Goal: Transaction & Acquisition: Purchase product/service

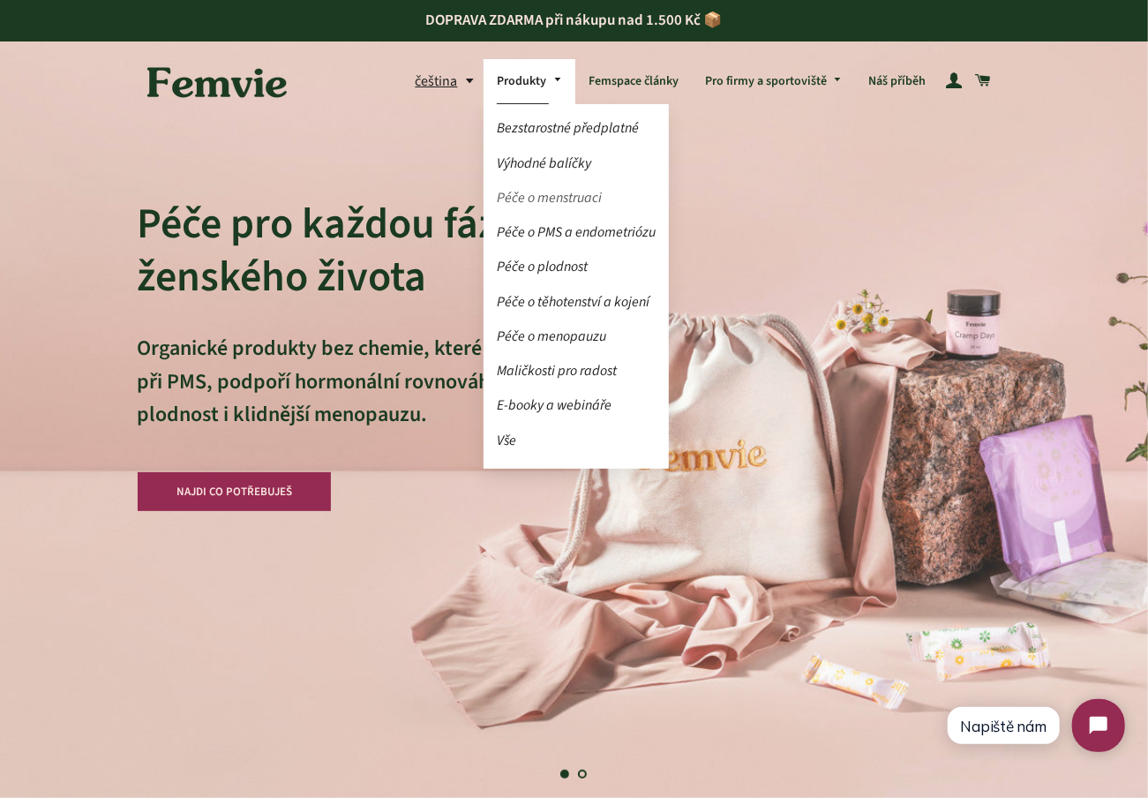
click at [555, 195] on link "Péče o menstruaci" at bounding box center [576, 198] width 185 height 31
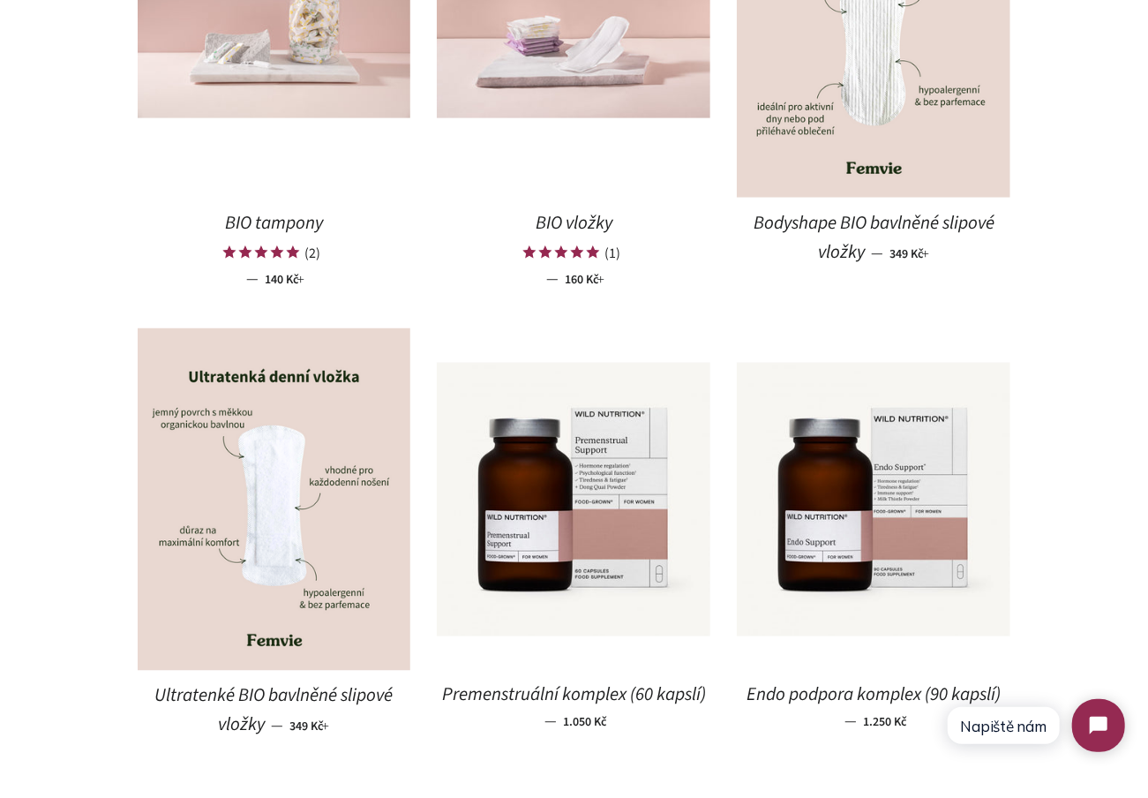
scroll to position [1195, 0]
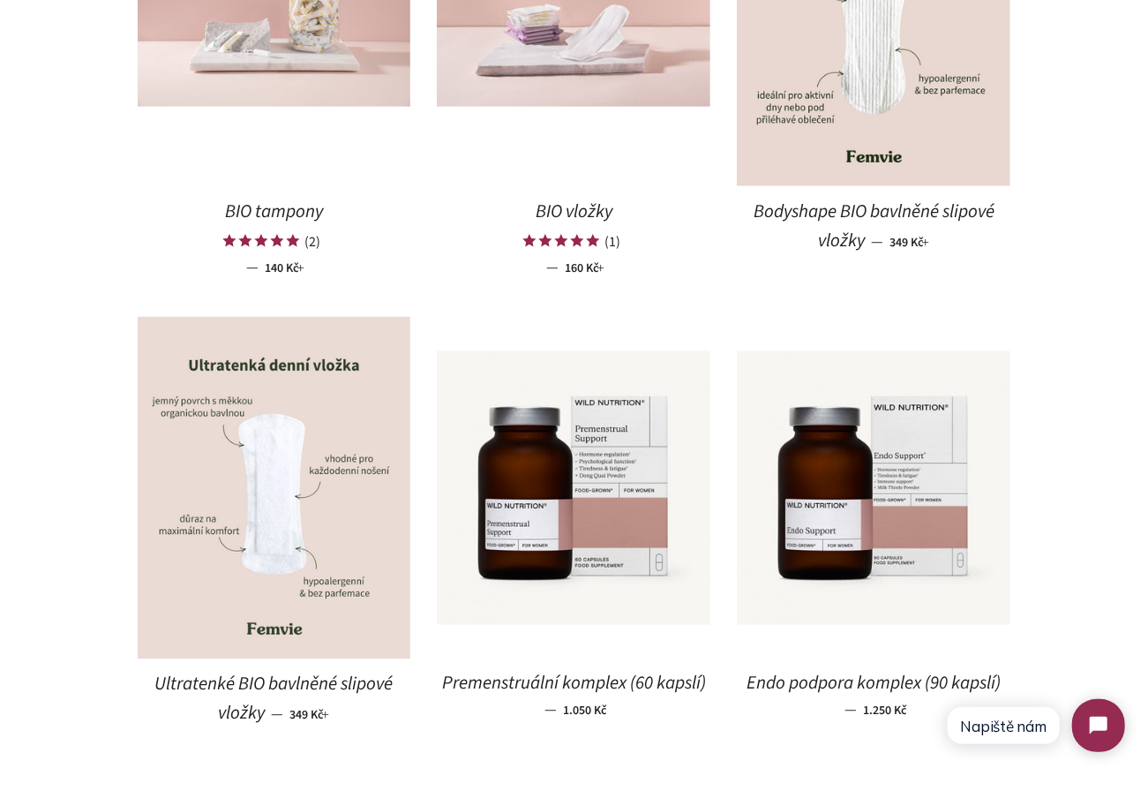
click at [364, 521] on img at bounding box center [275, 488] width 274 height 342
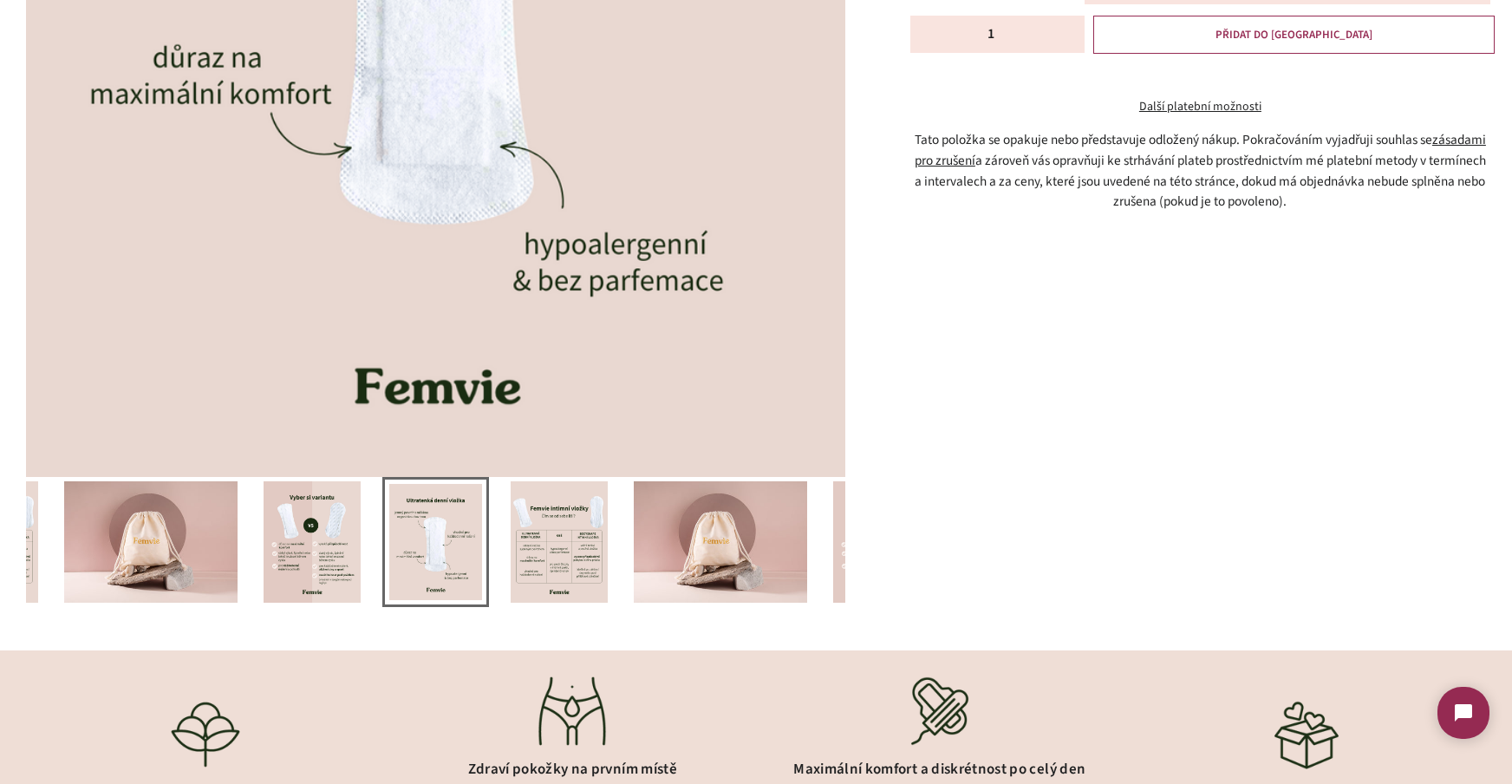
scroll to position [822, 0]
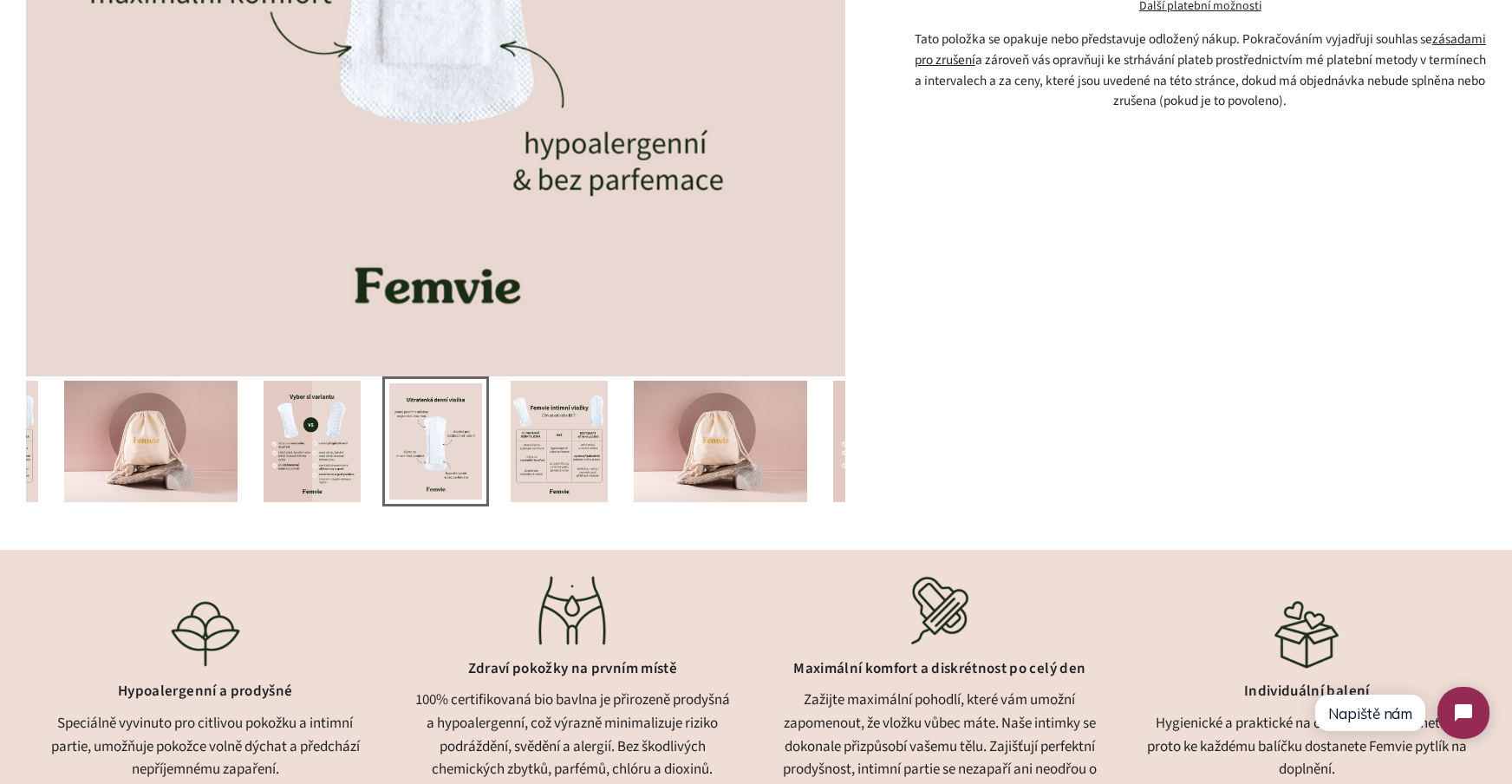
click at [306, 436] on img at bounding box center [311, 441] width 97 height 122
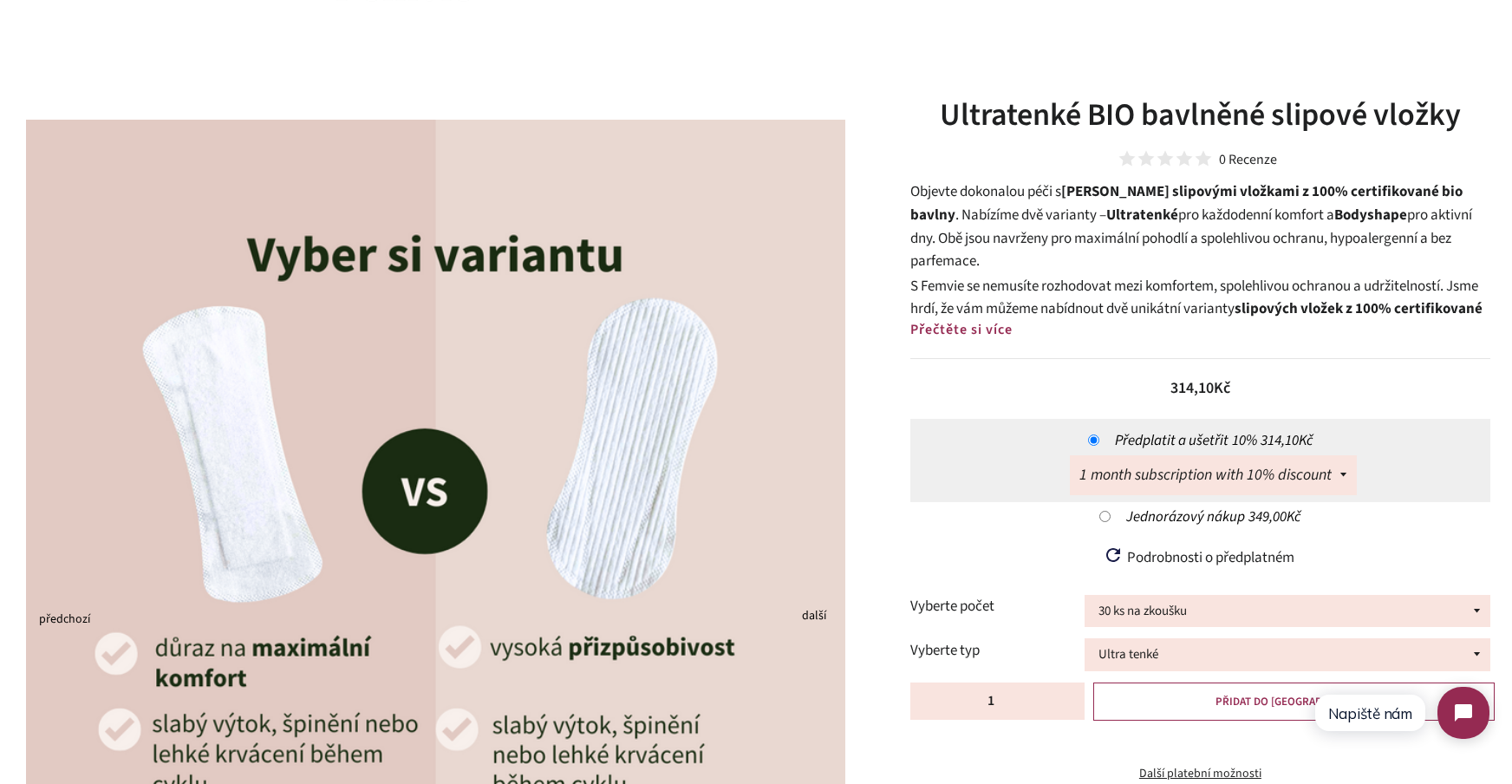
scroll to position [43, 0]
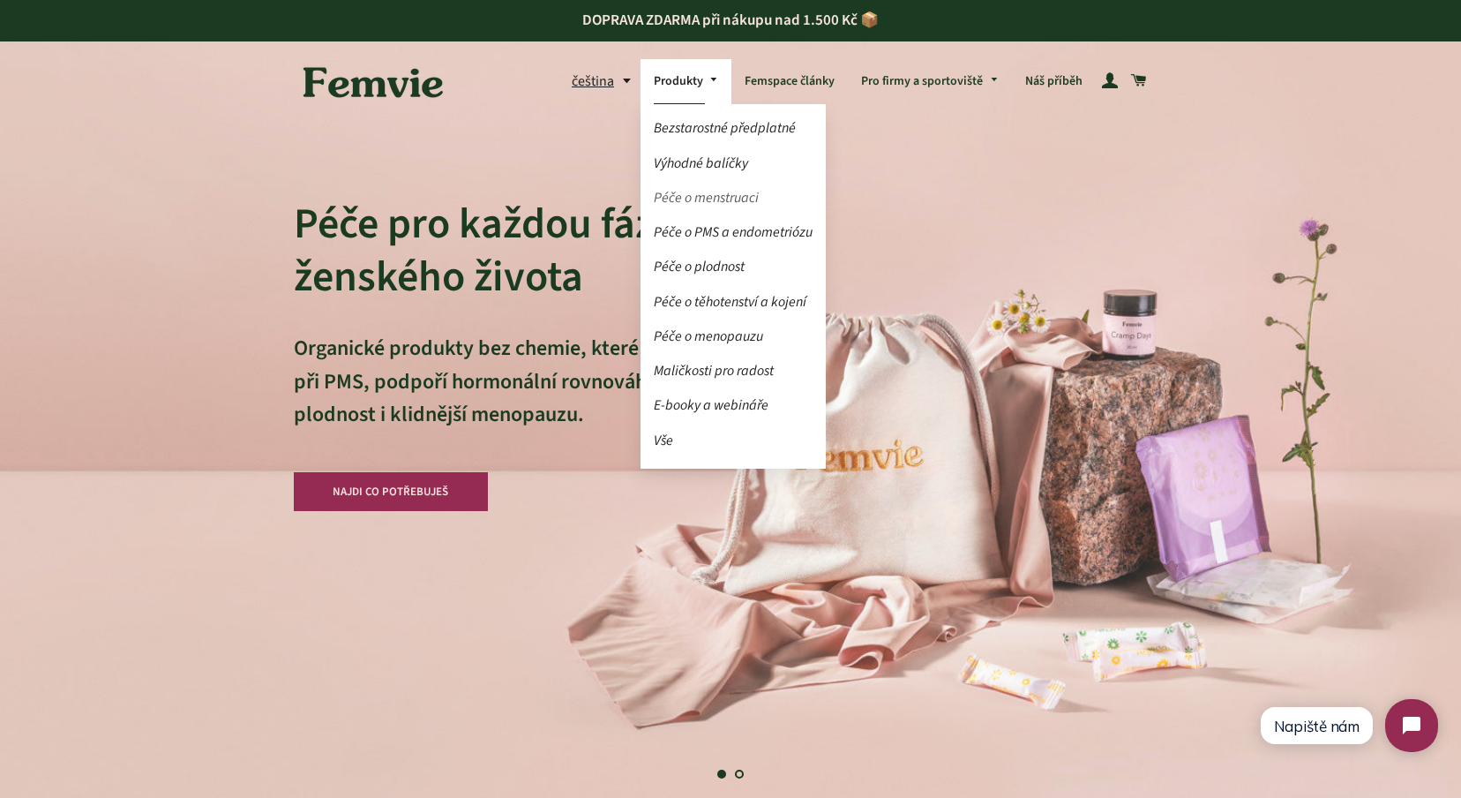
click at [713, 194] on link "Péče o menstruaci" at bounding box center [733, 198] width 185 height 31
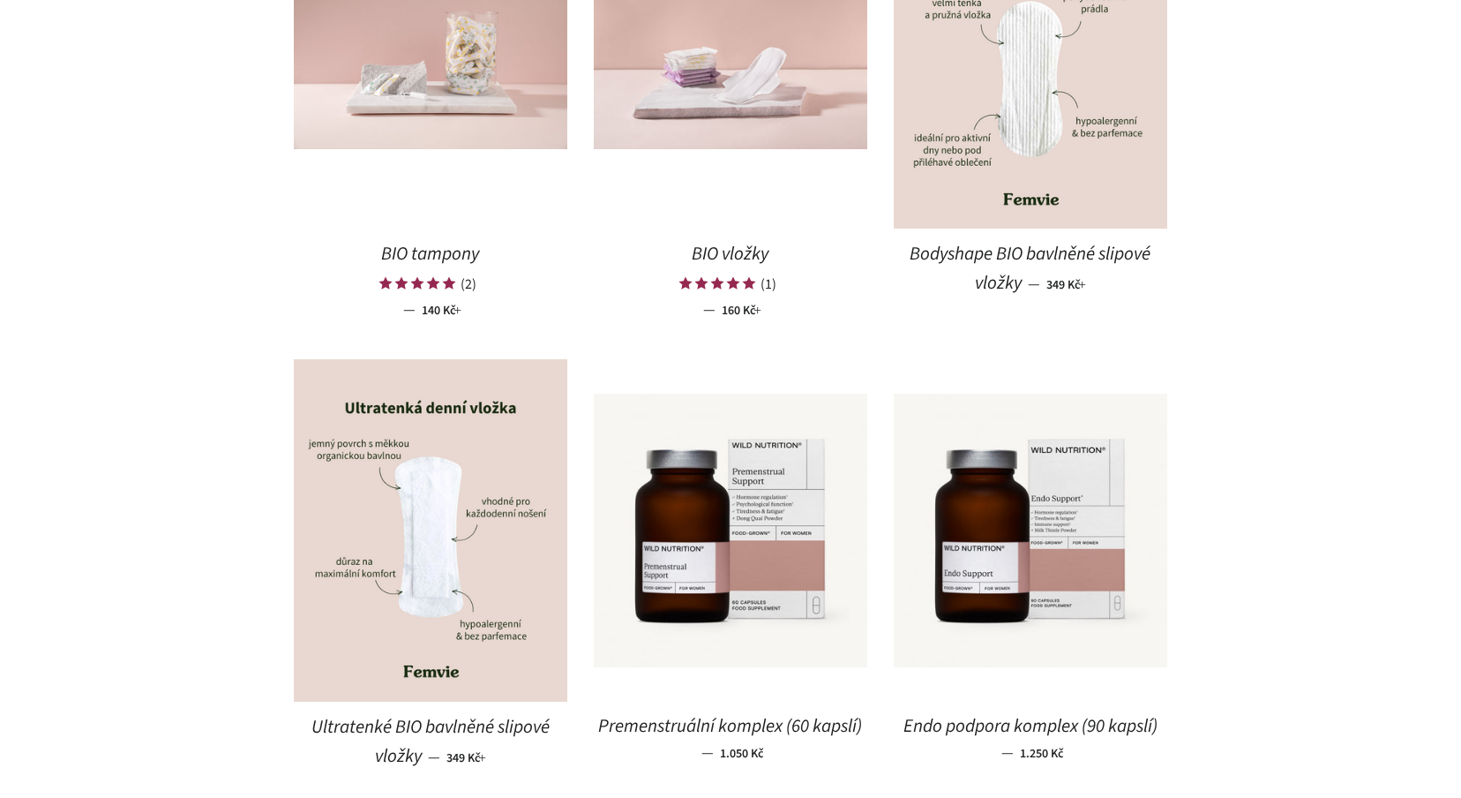
scroll to position [1193, 0]
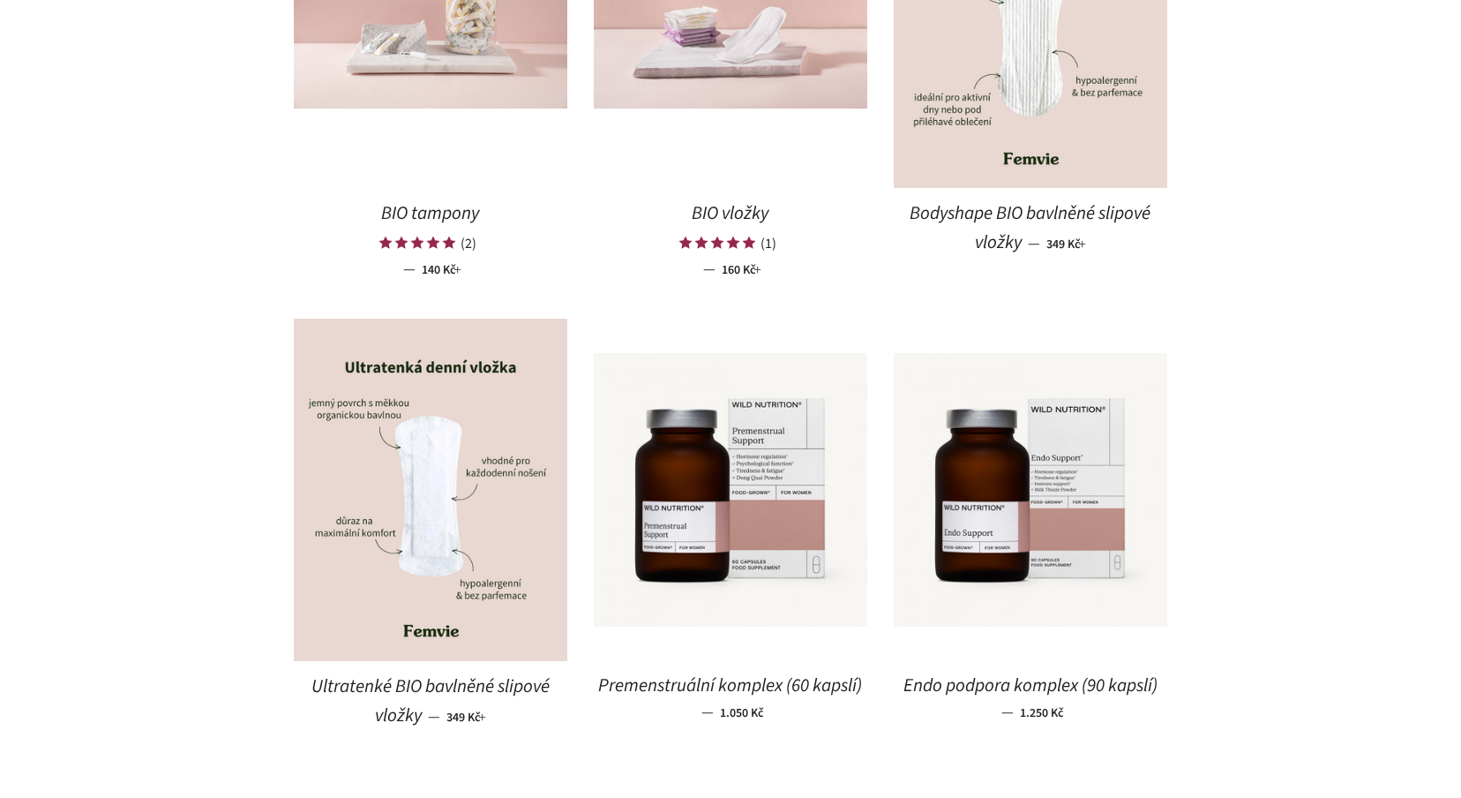
click at [1006, 207] on span "Bodyshape BIO bavlněné slipové vložky" at bounding box center [1030, 227] width 241 height 55
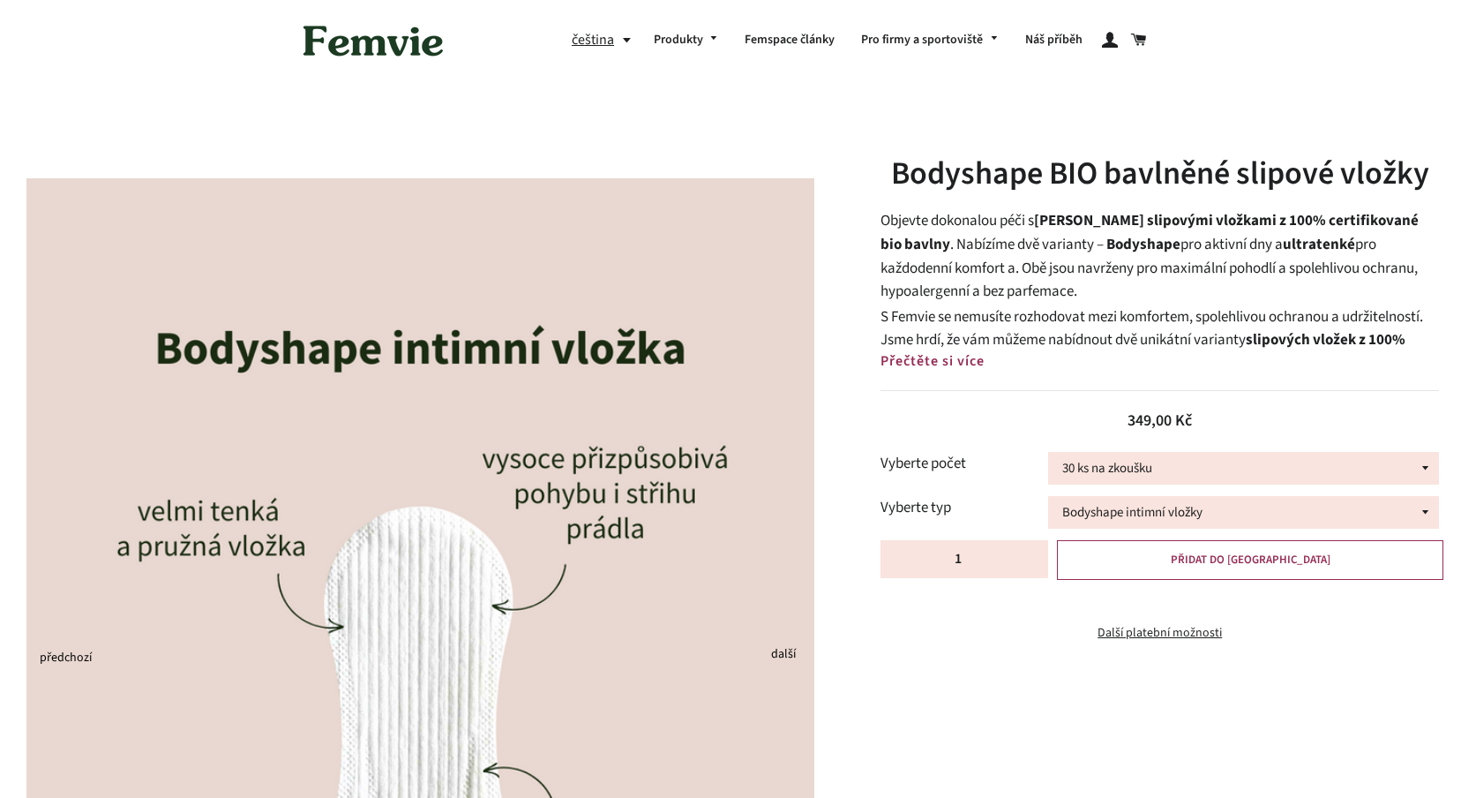
click at [1140, 496] on select "Bodyshape intimní vložky" at bounding box center [1243, 512] width 391 height 33
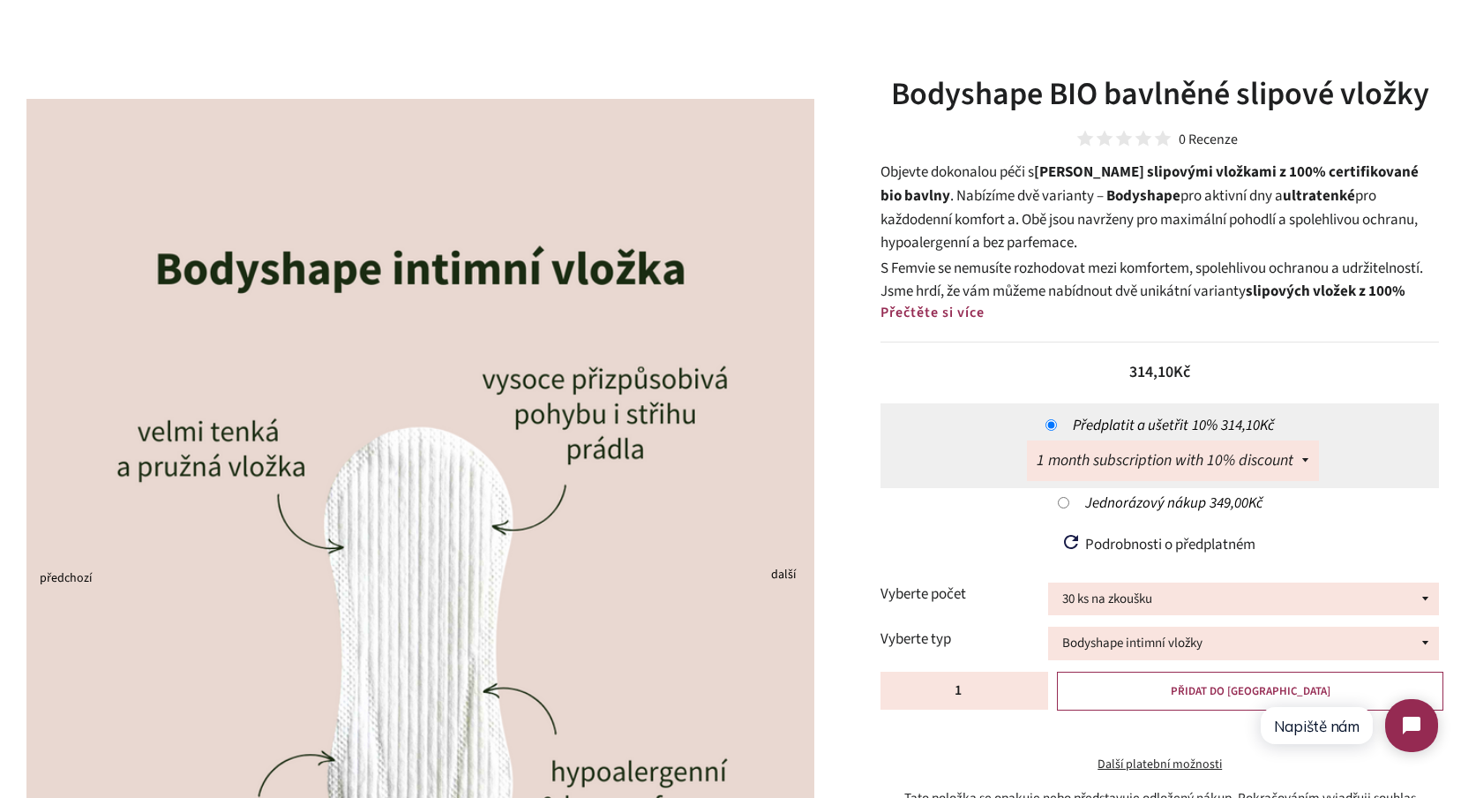
click at [955, 585] on label "Vyberte počet" at bounding box center [965, 594] width 168 height 24
click at [1066, 500] on input "Jednorázový nákup 349,00Kč" at bounding box center [1063, 502] width 11 height 11
radio input "true"
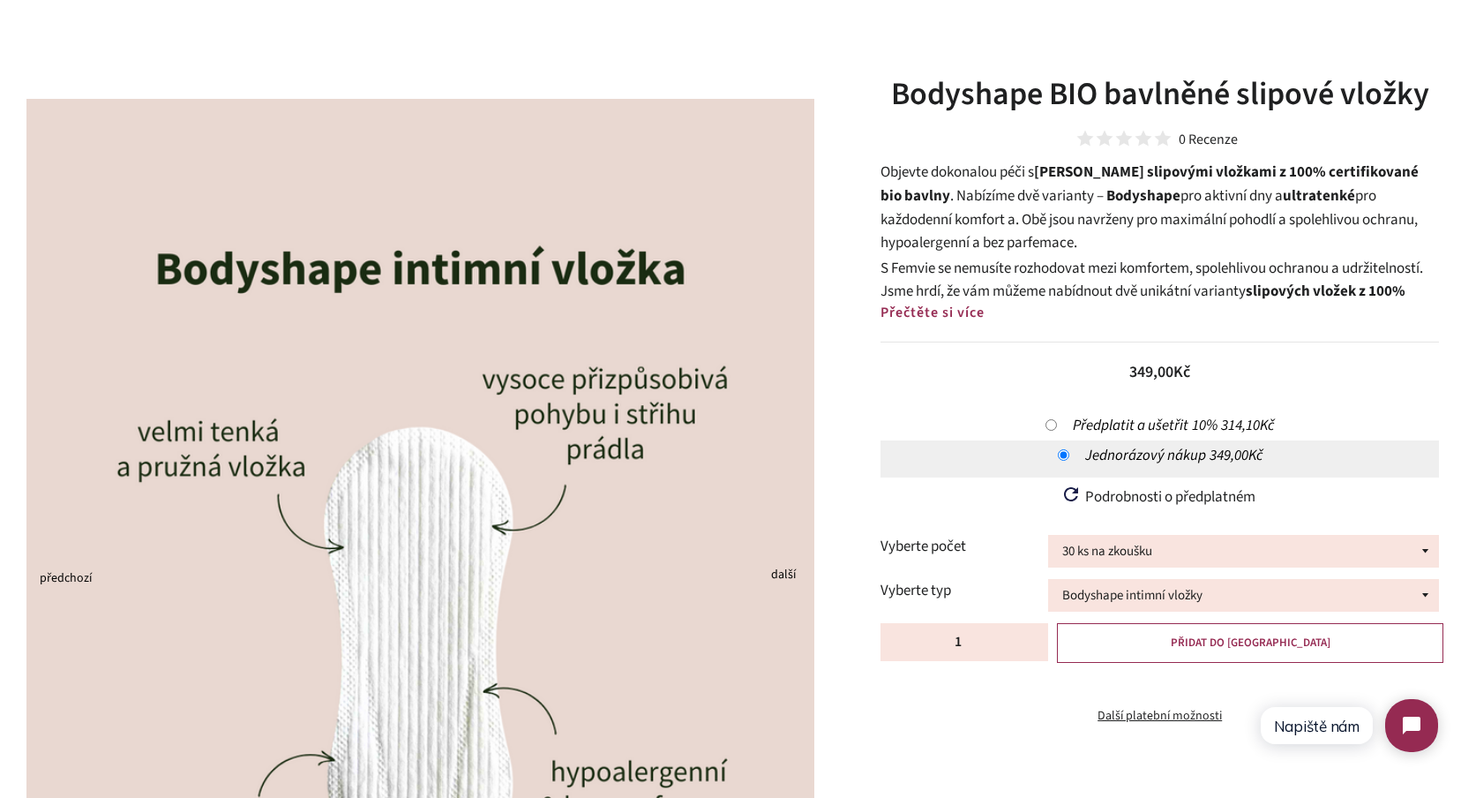
click at [975, 545] on label "Vyberte počet" at bounding box center [965, 547] width 168 height 24
